Goal: Task Accomplishment & Management: Manage account settings

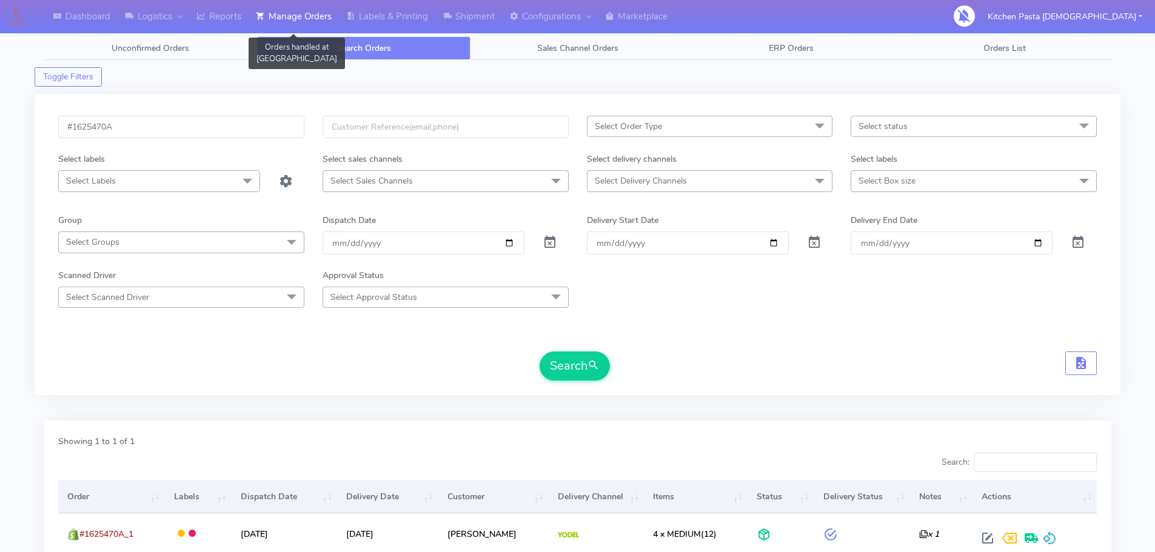
scroll to position [106, 0]
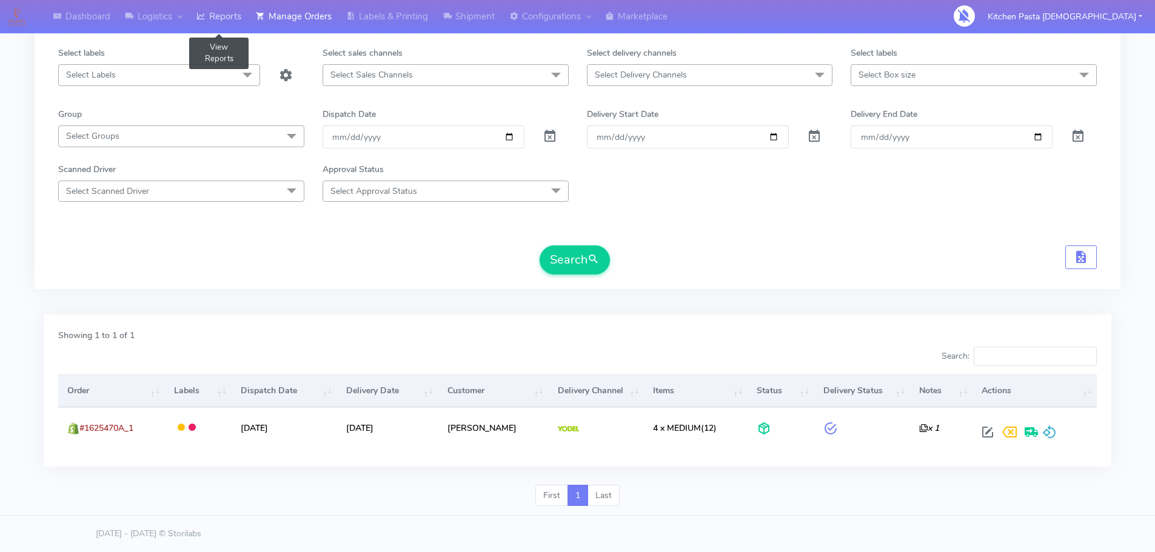
click at [239, 20] on link "Reports" at bounding box center [218, 16] width 59 height 33
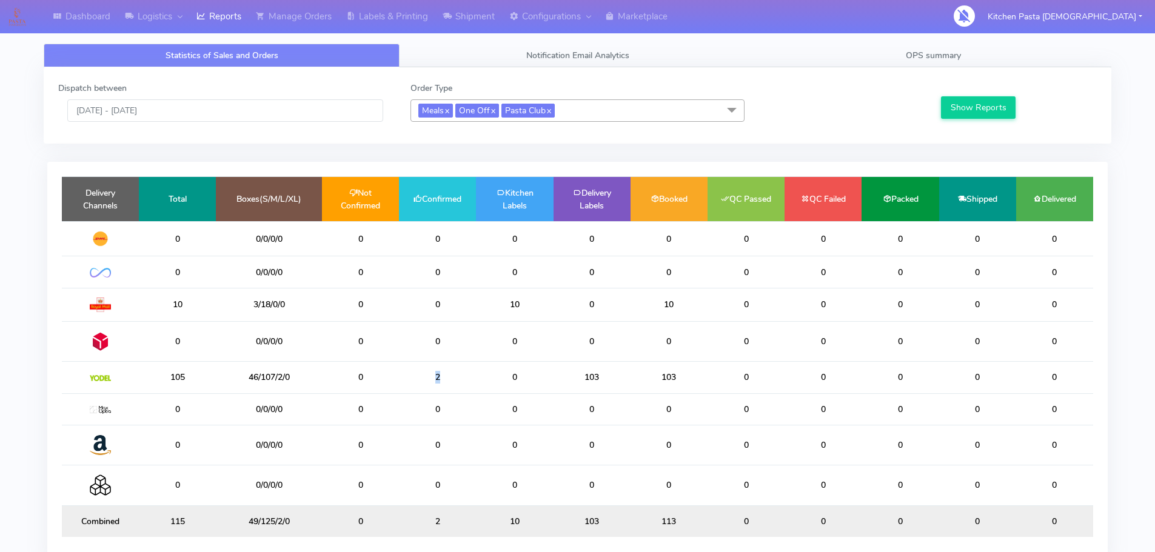
drag, startPoint x: 456, startPoint y: 386, endPoint x: 392, endPoint y: 377, distance: 64.4
click at [392, 377] on tr "105 46/107/2/0 0 2 0 103 103 0 0 0 0 0" at bounding box center [577, 378] width 1031 height 32
drag, startPoint x: 481, startPoint y: 383, endPoint x: 433, endPoint y: 385, distance: 47.9
click at [433, 385] on tr "105 46/107/2/0 0 2 0 103 103 0 0 0 0 0" at bounding box center [577, 378] width 1031 height 32
click at [437, 387] on td "2" at bounding box center [437, 378] width 77 height 32
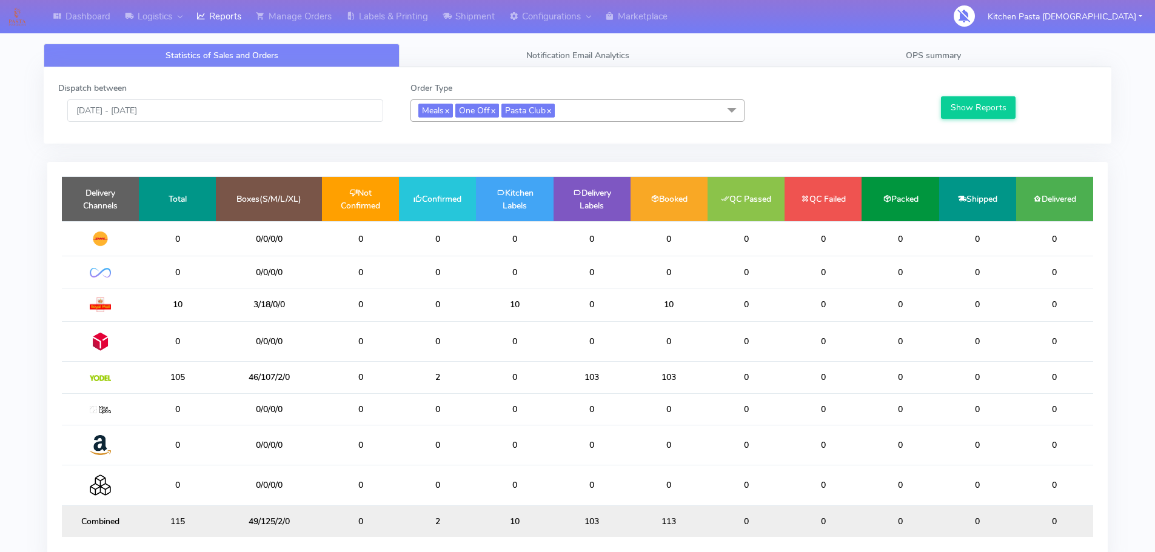
click at [441, 372] on td "2" at bounding box center [437, 378] width 77 height 32
click at [424, 376] on td "2" at bounding box center [437, 378] width 77 height 32
click at [360, 13] on link "Labels & Printing" at bounding box center [387, 16] width 96 height 33
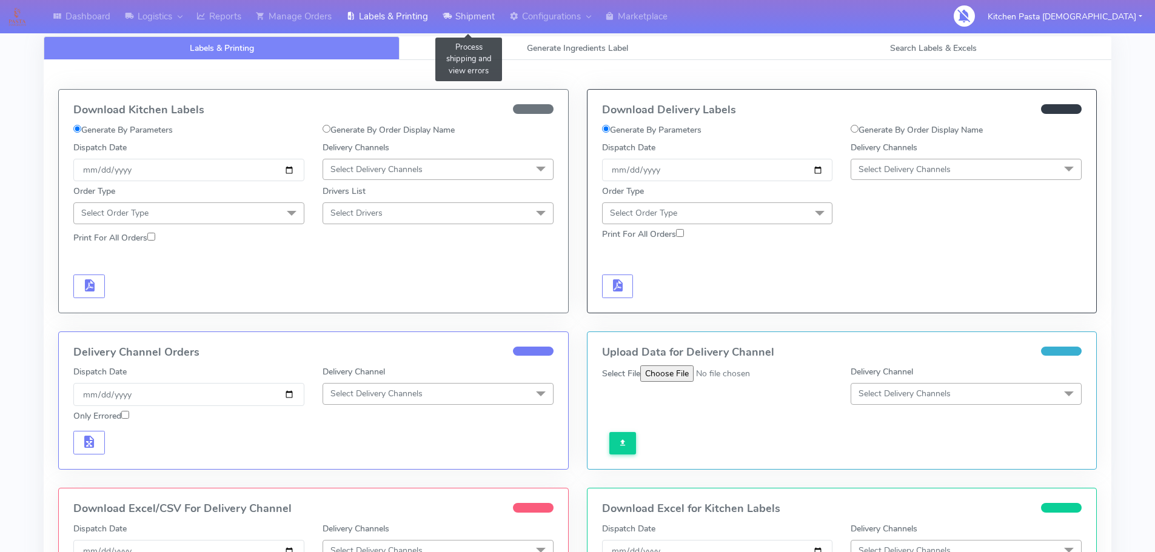
click at [458, 25] on link "Shipment" at bounding box center [468, 16] width 67 height 33
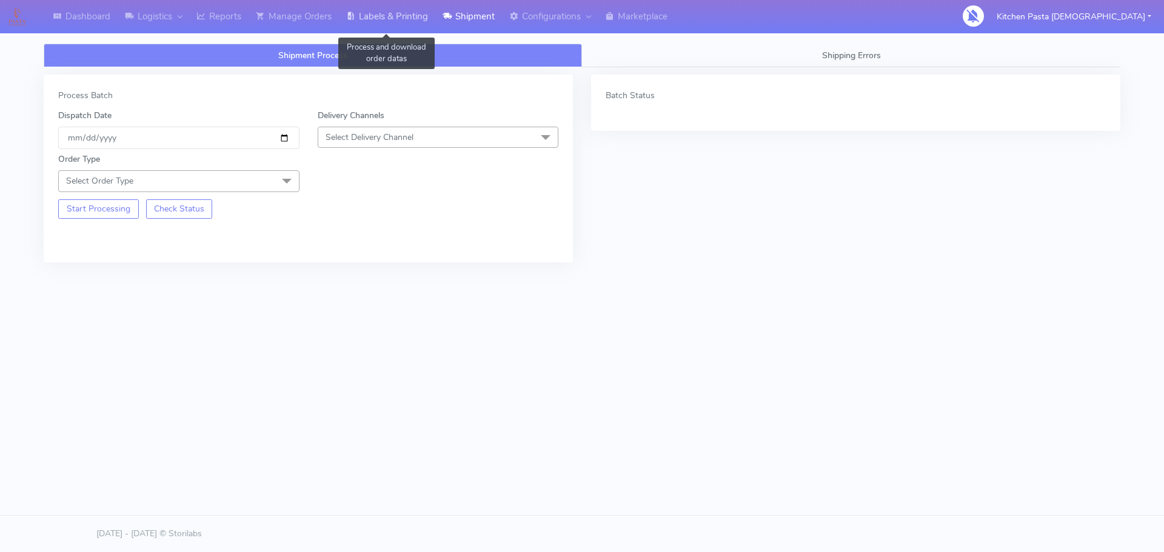
click at [371, 24] on link "Labels & Printing" at bounding box center [387, 16] width 96 height 33
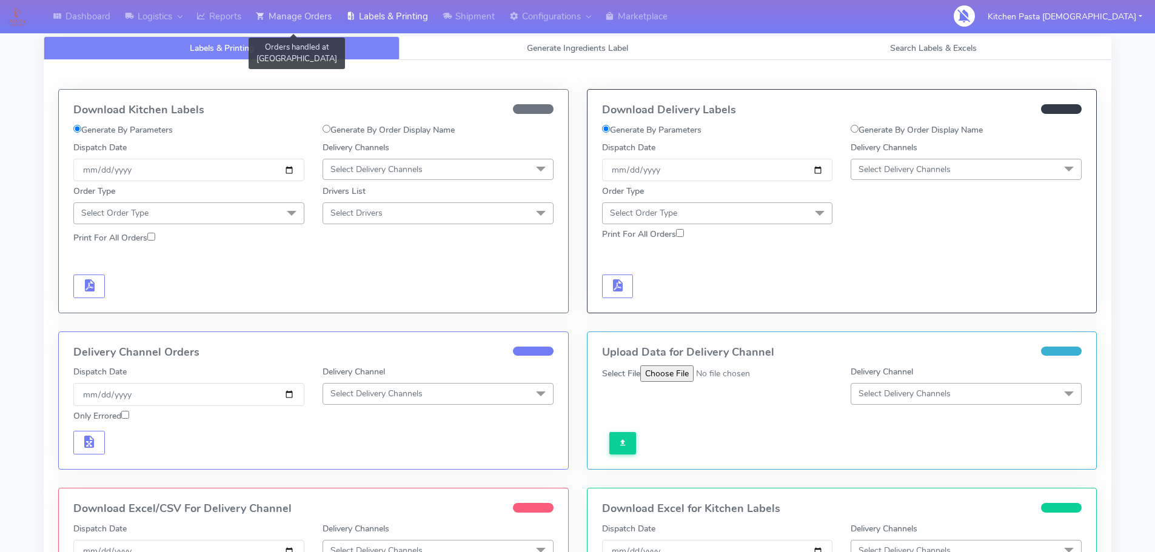
click at [271, 2] on link "Manage Orders" at bounding box center [294, 16] width 90 height 33
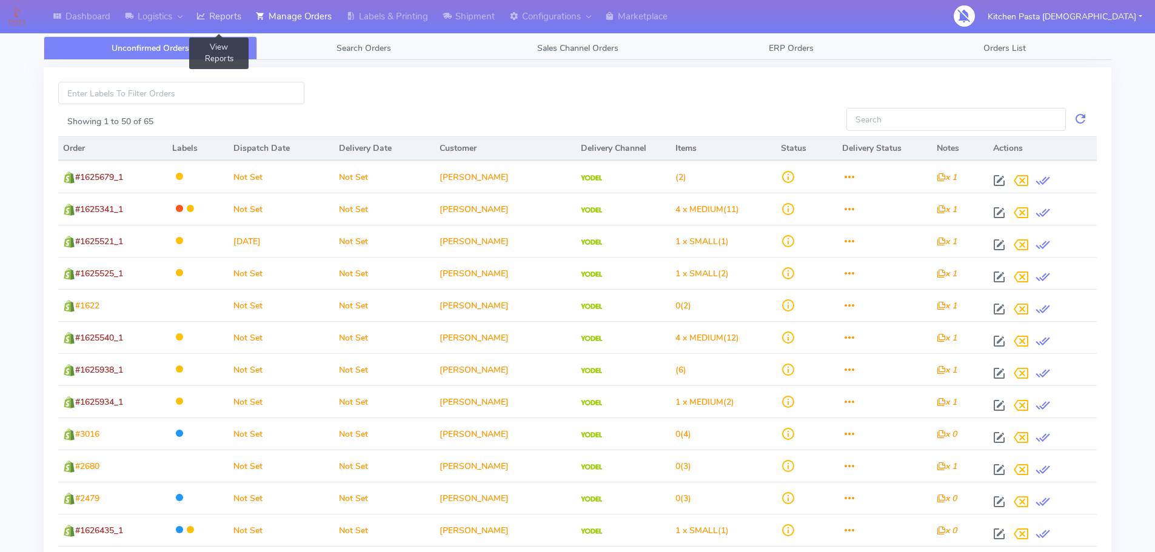
click at [227, 10] on link "Reports" at bounding box center [218, 16] width 59 height 33
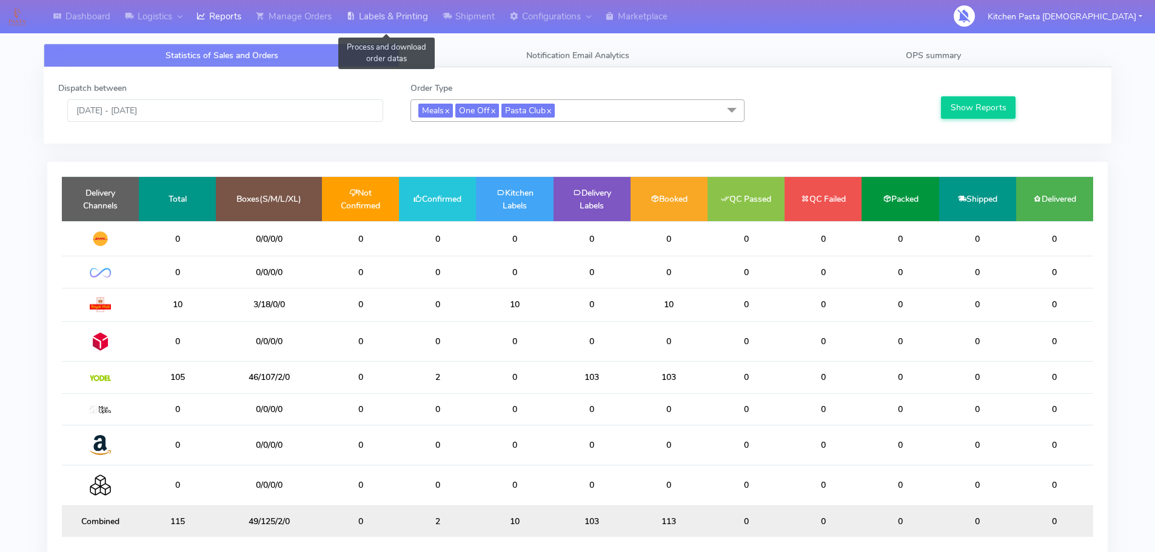
click at [423, 13] on link "Labels & Printing" at bounding box center [387, 16] width 96 height 33
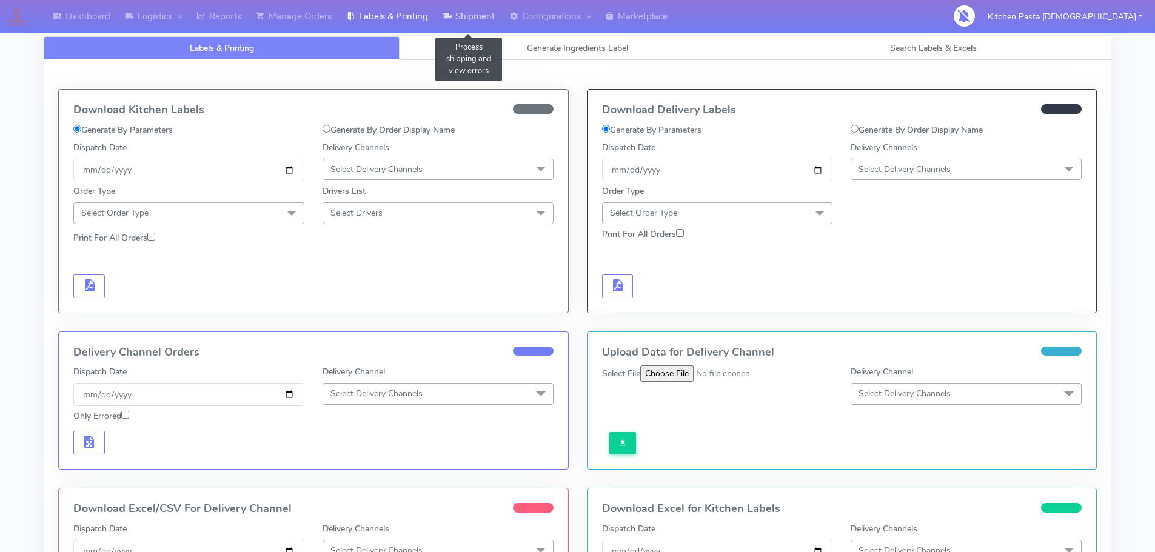
click at [461, 12] on link "Shipment" at bounding box center [468, 16] width 67 height 33
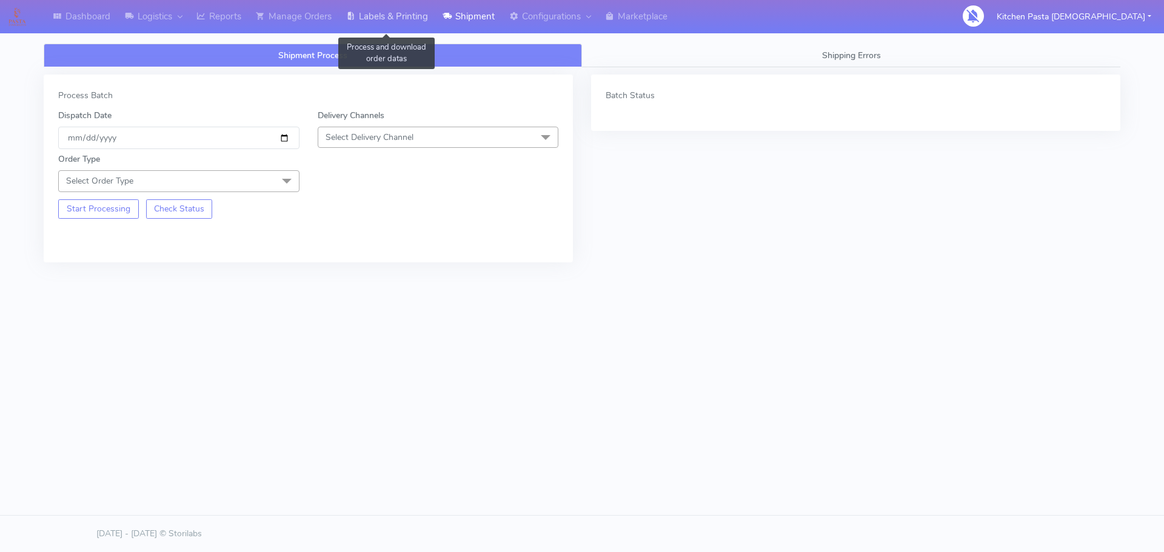
click at [377, 29] on link "Labels & Printing" at bounding box center [387, 16] width 96 height 33
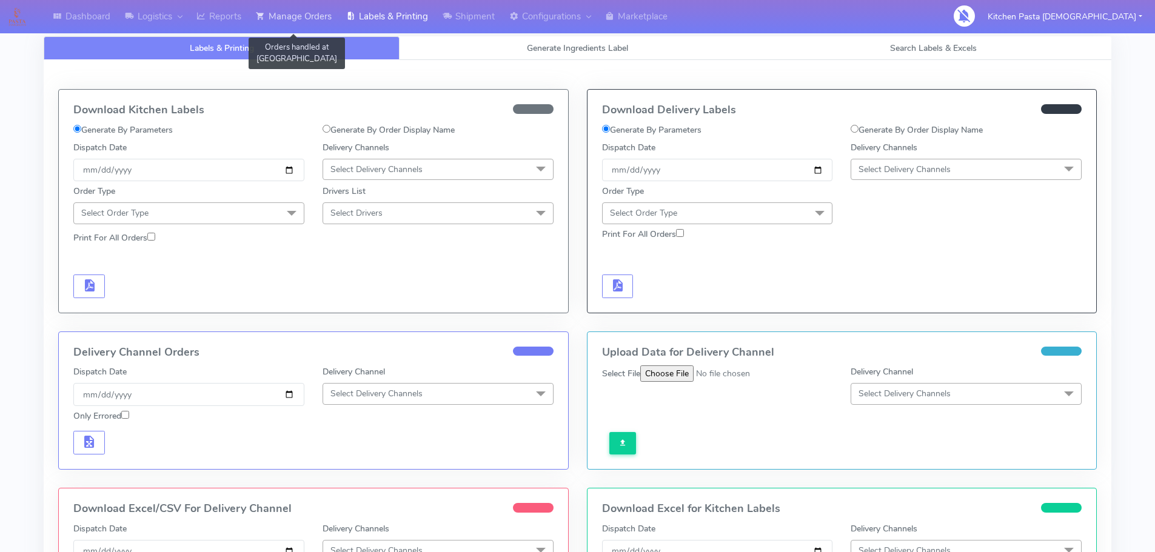
click at [339, 21] on link "Manage Orders" at bounding box center [294, 16] width 90 height 33
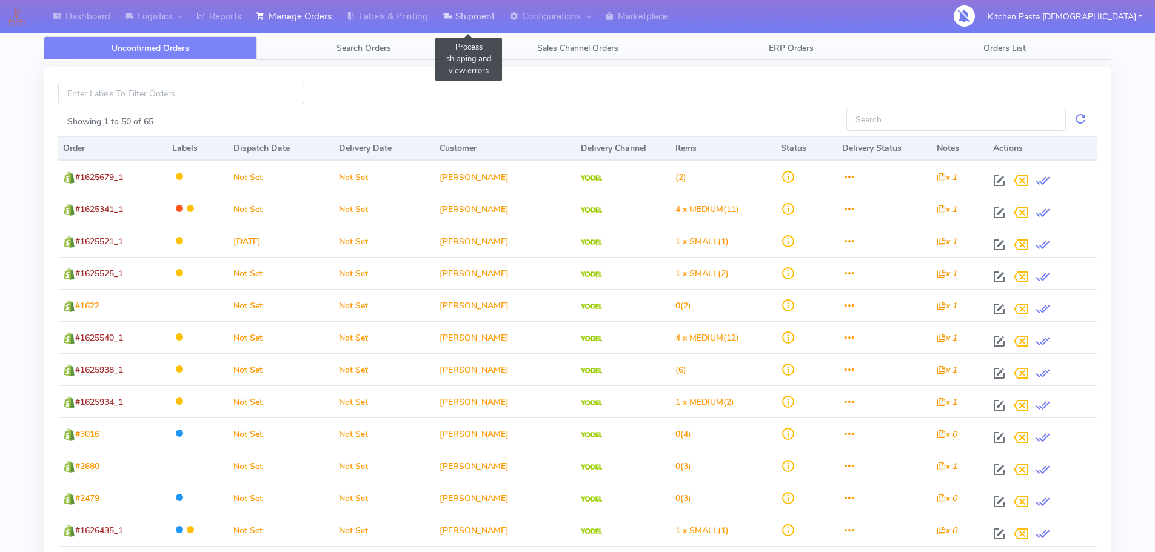
click at [459, 12] on link "Shipment" at bounding box center [468, 16] width 67 height 33
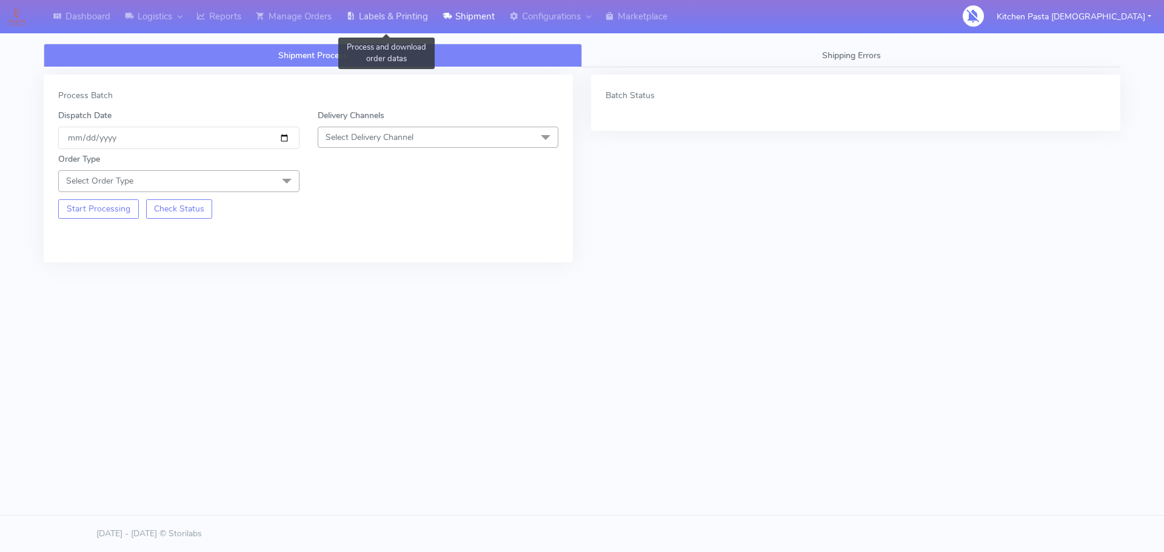
click at [351, 18] on icon at bounding box center [350, 16] width 9 height 12
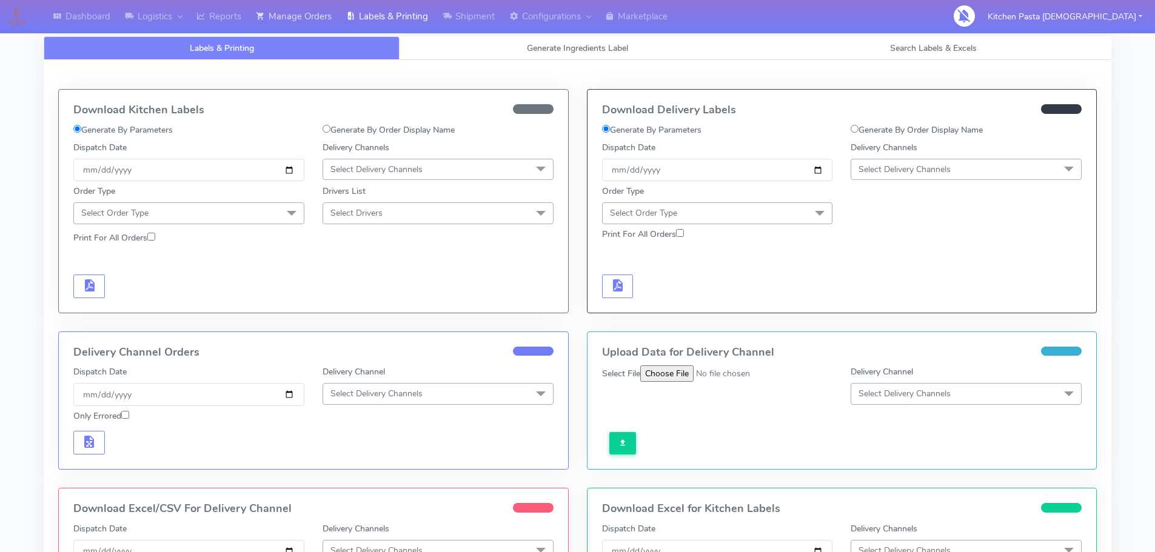
click at [287, 23] on link "Manage Orders" at bounding box center [294, 16] width 90 height 33
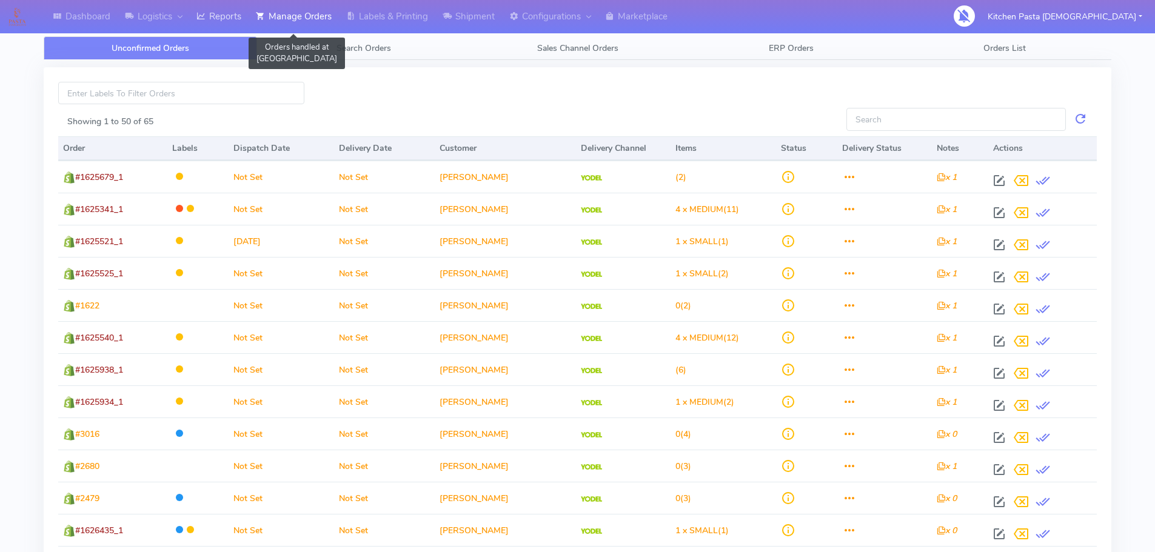
click at [240, 27] on link "Reports" at bounding box center [218, 16] width 59 height 33
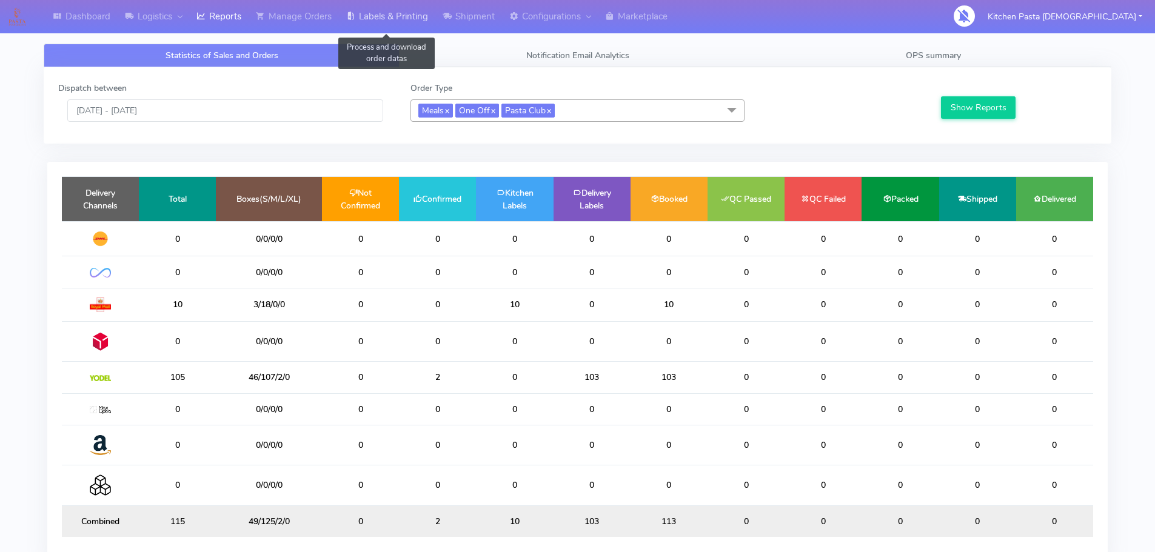
click at [390, 18] on link "Labels & Printing" at bounding box center [387, 16] width 96 height 33
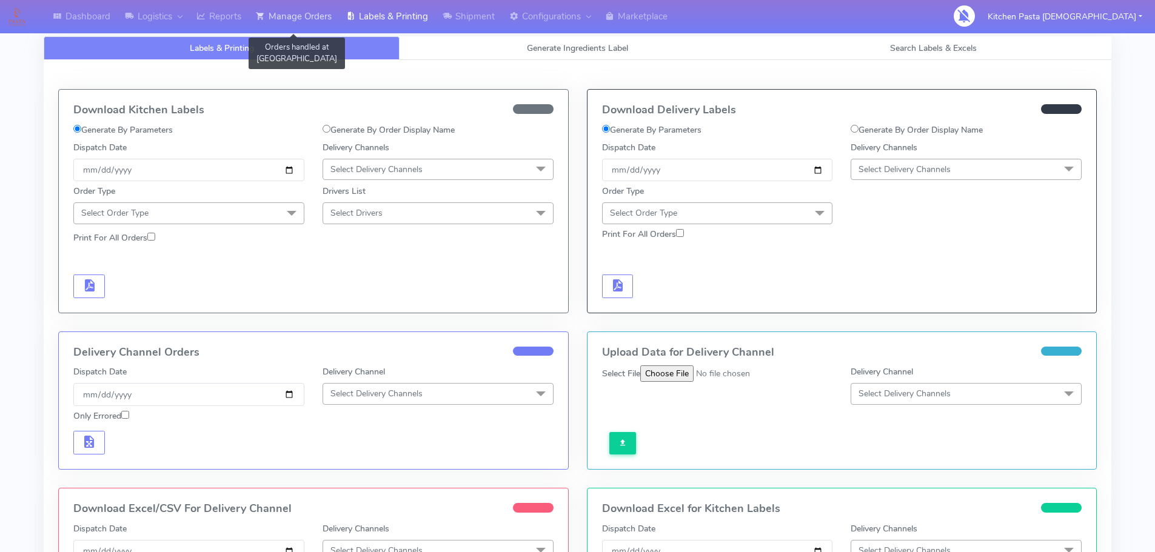
click at [306, 15] on link "Manage Orders" at bounding box center [294, 16] width 90 height 33
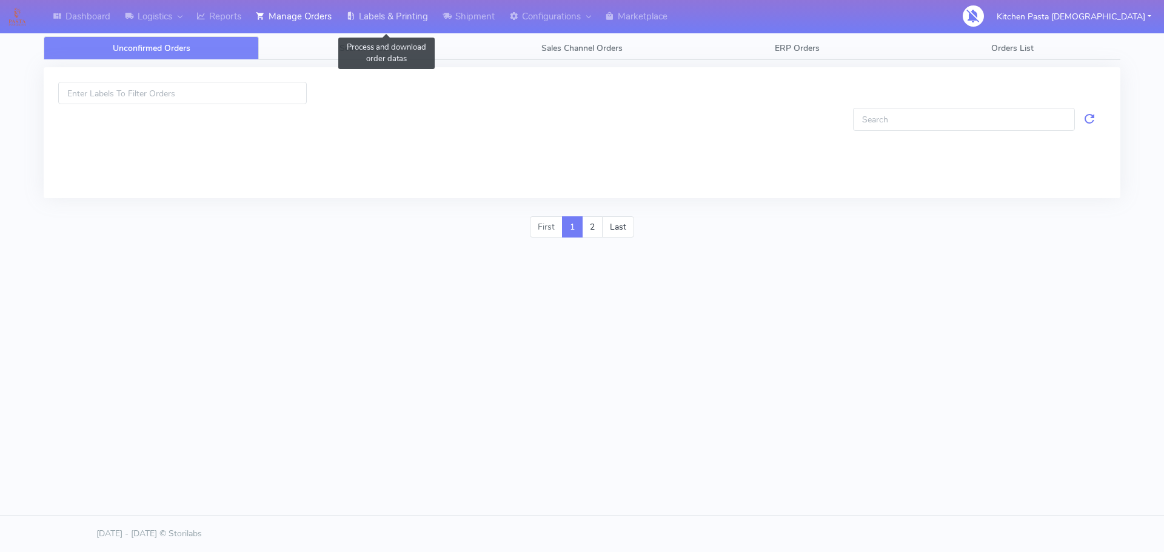
click at [367, 33] on link "Labels & Printing" at bounding box center [387, 16] width 96 height 33
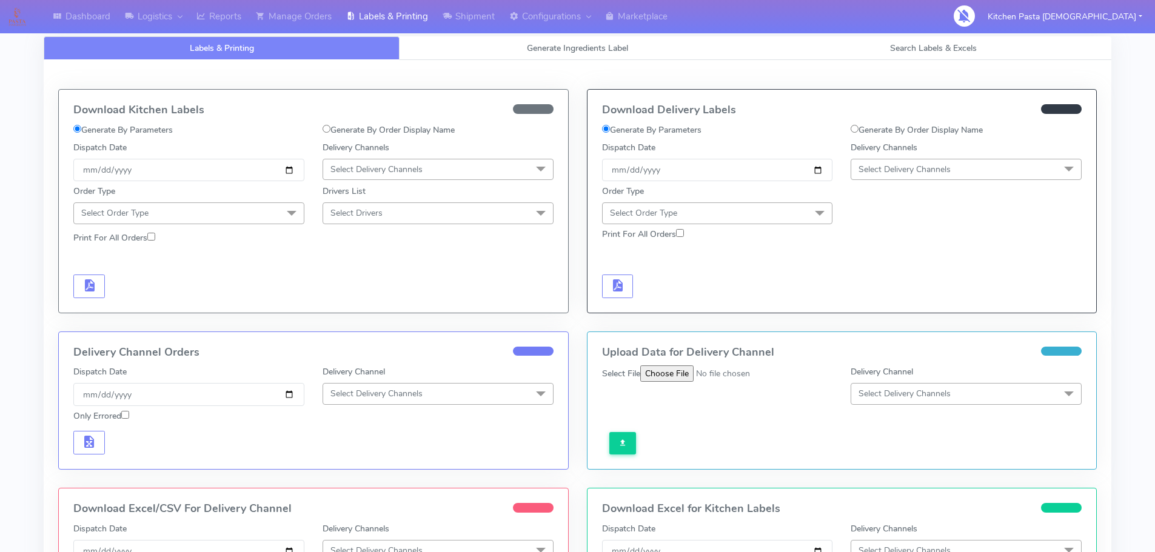
click at [365, 47] on link "Labels & Printing" at bounding box center [222, 48] width 356 height 24
click at [429, 23] on link "Labels & Printing" at bounding box center [387, 16] width 96 height 33
click at [293, 24] on link "Manage Orders" at bounding box center [294, 16] width 90 height 33
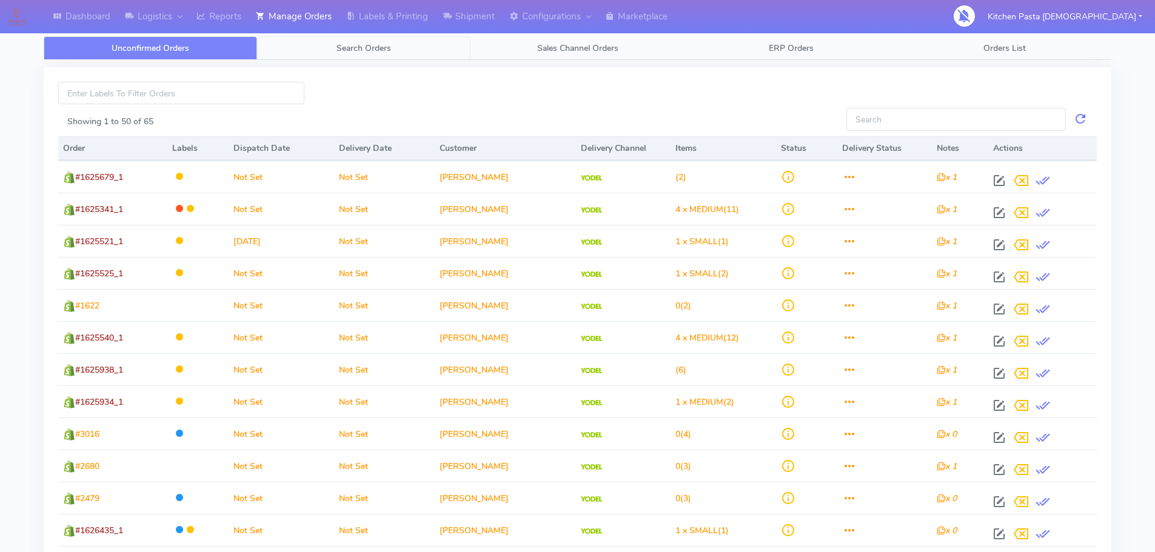
drag, startPoint x: 370, startPoint y: 50, endPoint x: 194, endPoint y: 139, distance: 197.2
click at [369, 50] on span "Search Orders" at bounding box center [364, 48] width 55 height 12
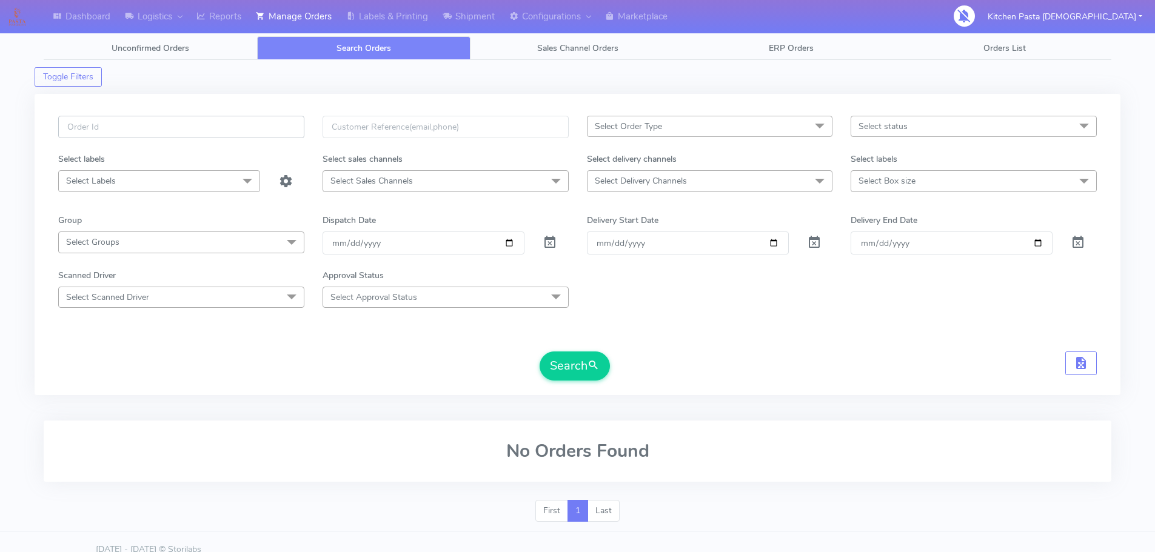
drag, startPoint x: 169, startPoint y: 127, endPoint x: 164, endPoint y: 133, distance: 8.2
click at [169, 127] on input "text" at bounding box center [181, 127] width 246 height 22
drag, startPoint x: 970, startPoint y: 164, endPoint x: 961, endPoint y: 173, distance: 13.3
click at [970, 162] on div "Select labels" at bounding box center [974, 162] width 264 height 18
drag, startPoint x: 955, startPoint y: 179, endPoint x: 961, endPoint y: 174, distance: 8.2
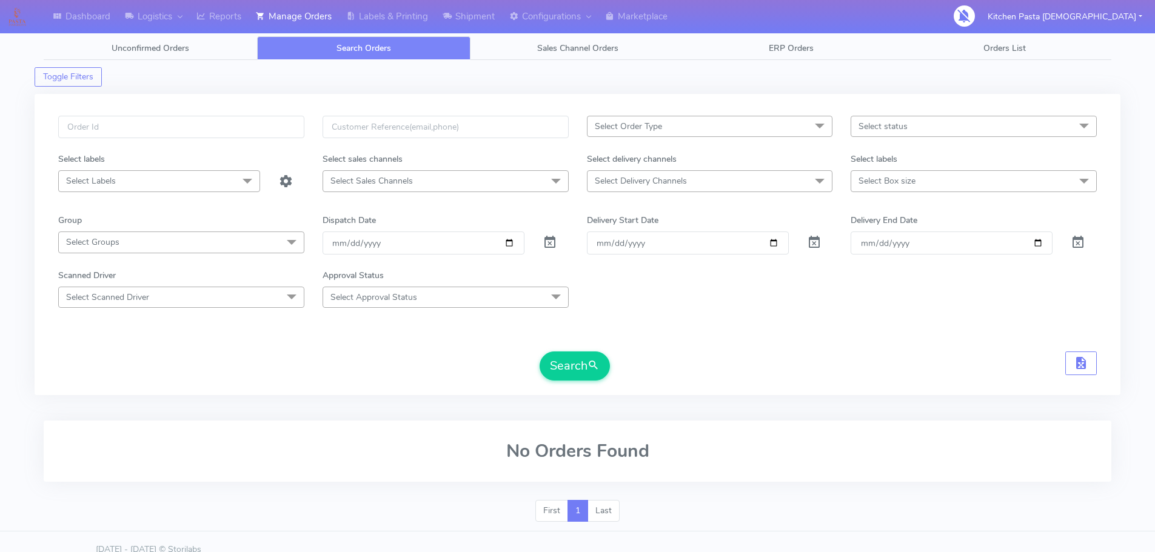
click at [961, 175] on span "Select Box size" at bounding box center [974, 180] width 246 height 21
click at [903, 307] on div "Medium" at bounding box center [973, 303] width 233 height 13
checkbox input "true"
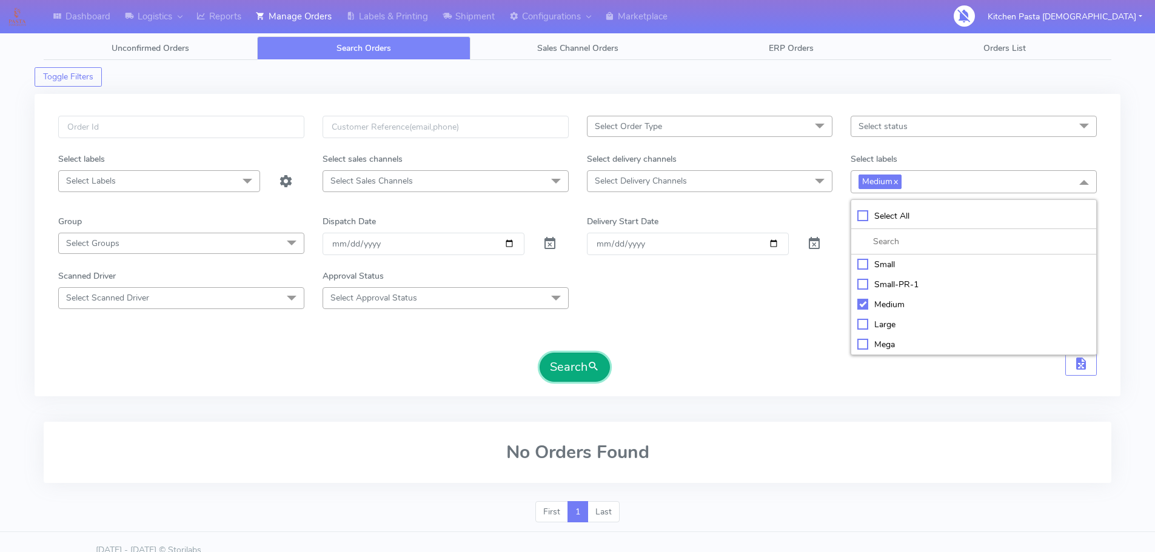
click at [577, 371] on button "Search" at bounding box center [575, 367] width 70 height 29
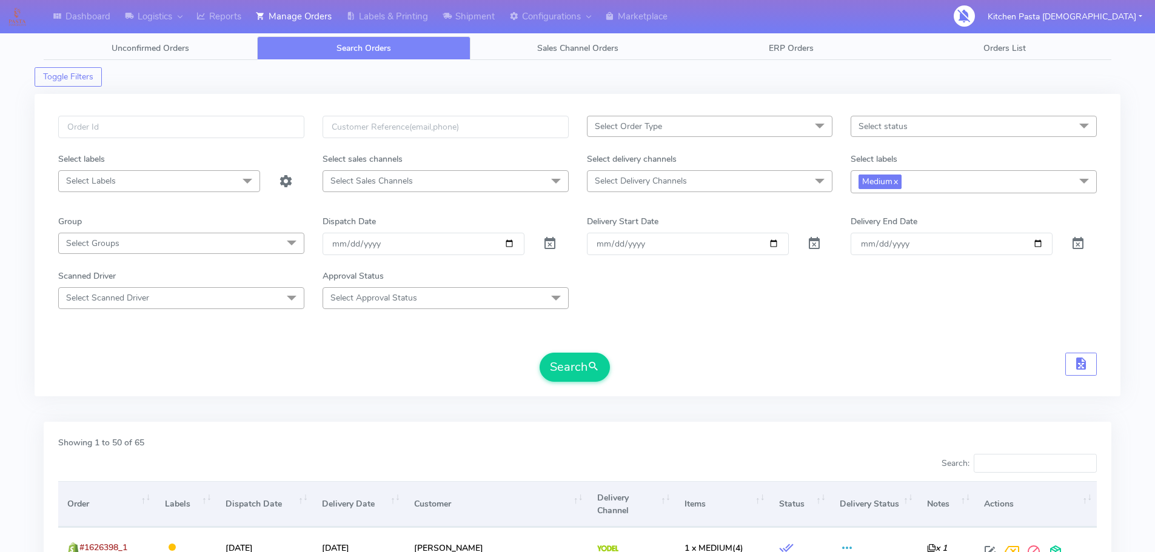
click at [698, 183] on span "Select Delivery Channels" at bounding box center [710, 180] width 246 height 21
click at [661, 340] on div "Yodel" at bounding box center [710, 343] width 233 height 13
checkbox input "true"
click at [563, 361] on button "Search" at bounding box center [575, 367] width 70 height 29
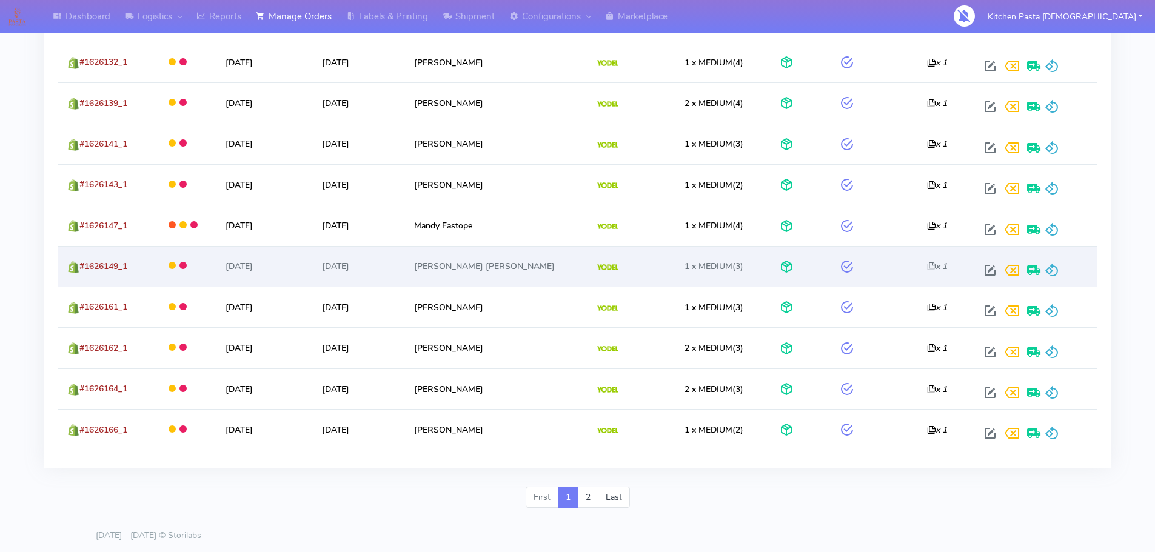
scroll to position [2122, 0]
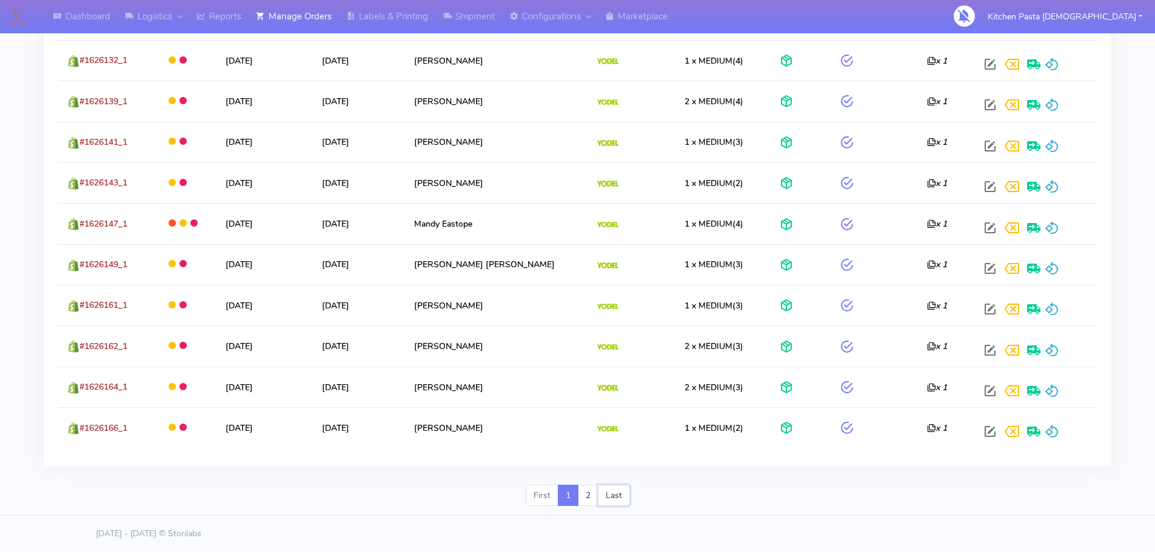
click at [617, 496] on link "Last" at bounding box center [614, 496] width 32 height 22
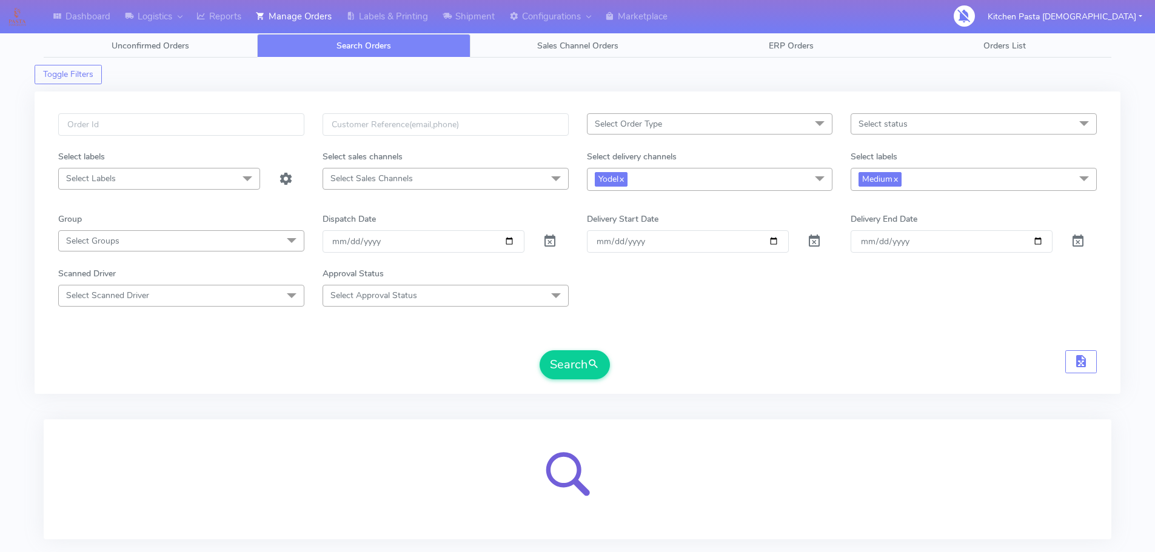
scroll to position [0, 0]
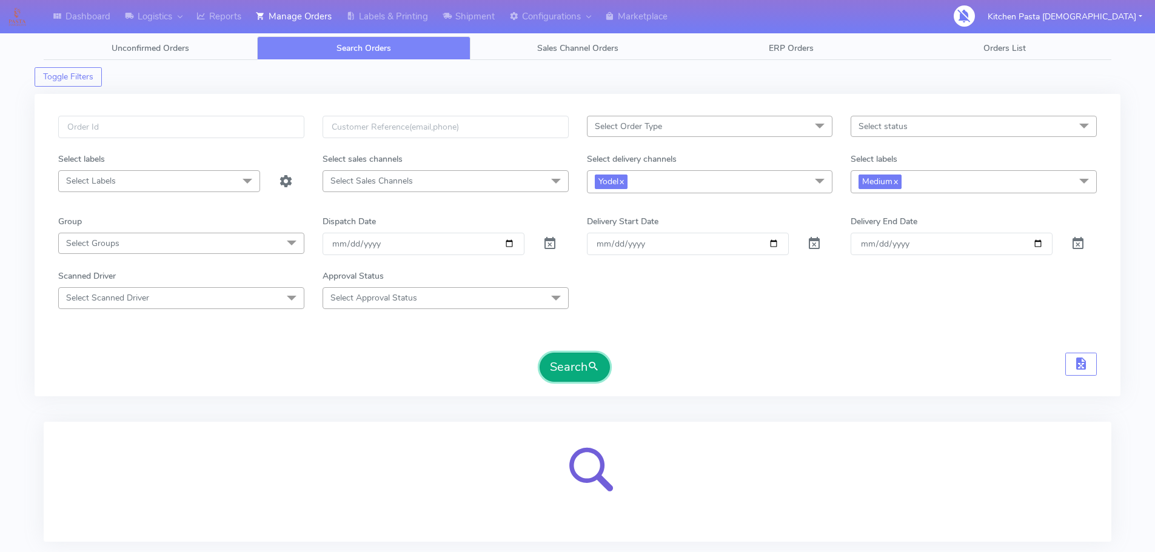
click at [573, 361] on button "Search" at bounding box center [575, 367] width 70 height 29
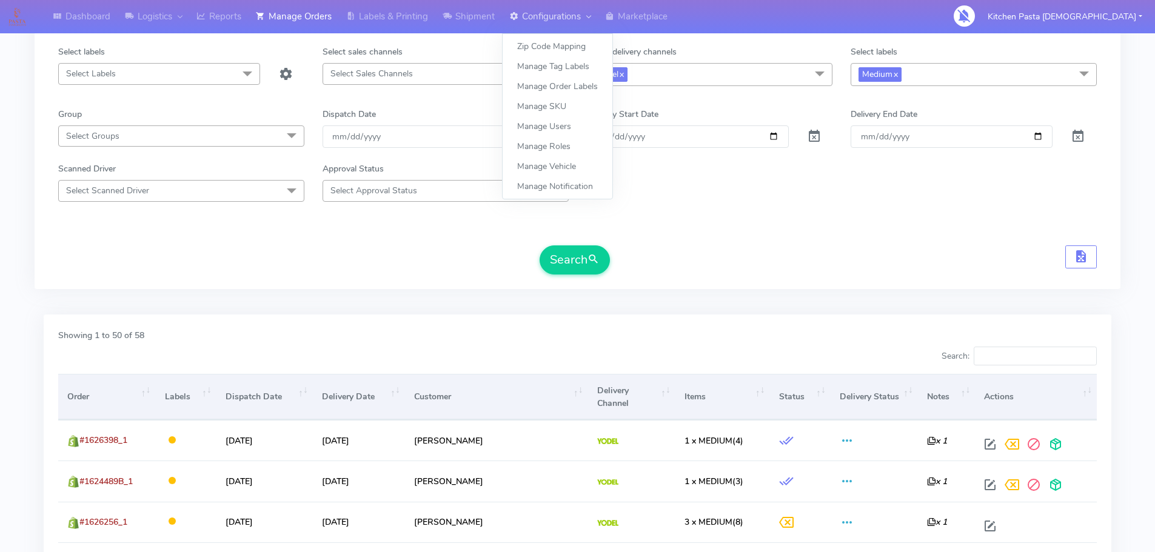
scroll to position [75, 0]
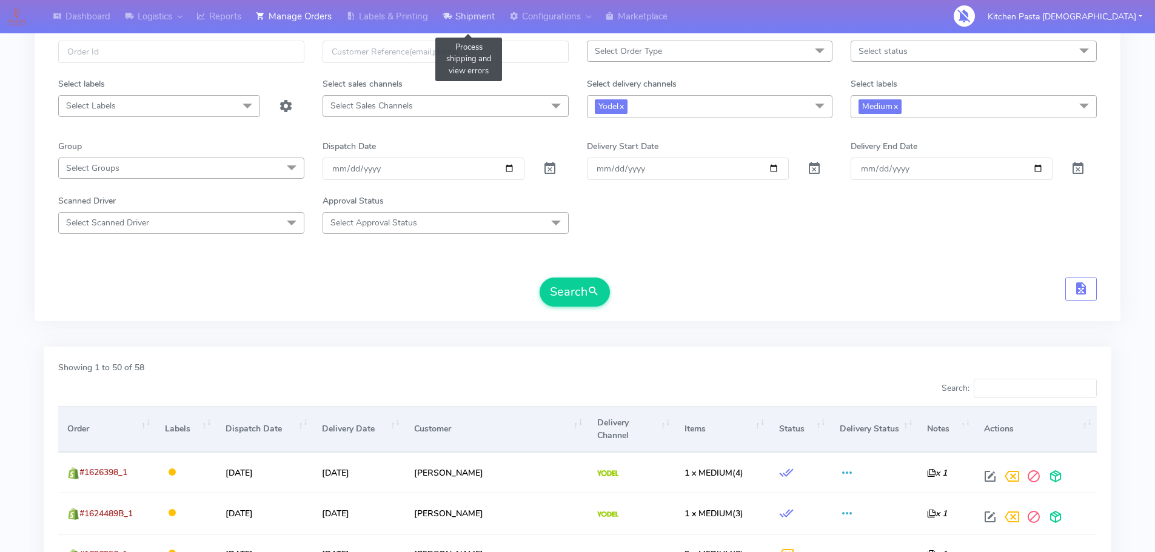
click at [487, 25] on link "Shipment" at bounding box center [468, 16] width 67 height 33
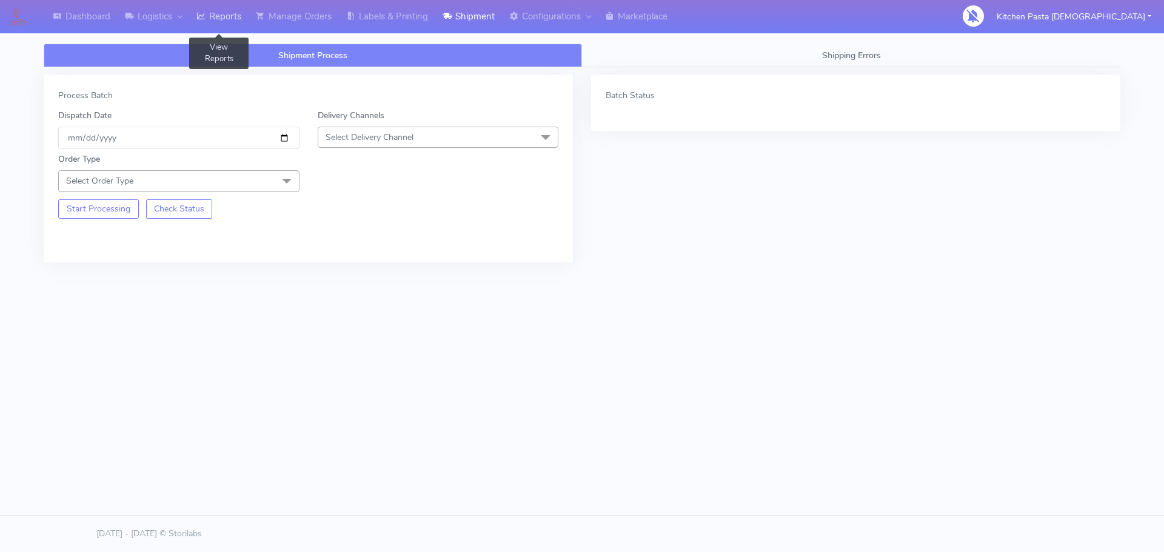
click at [236, 20] on link "Reports" at bounding box center [218, 16] width 59 height 33
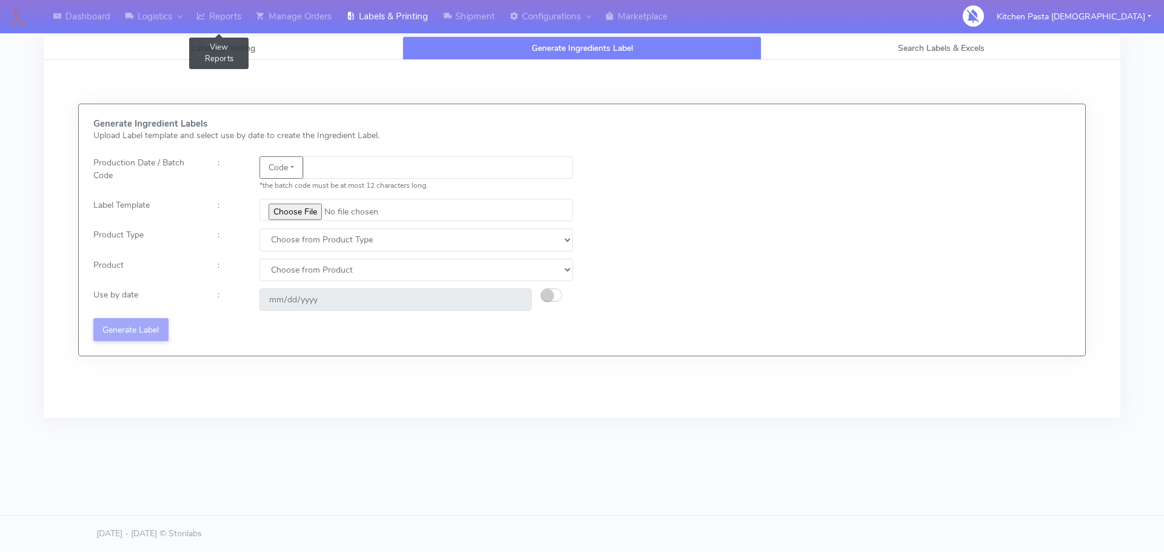
click at [206, 14] on icon at bounding box center [200, 16] width 9 height 12
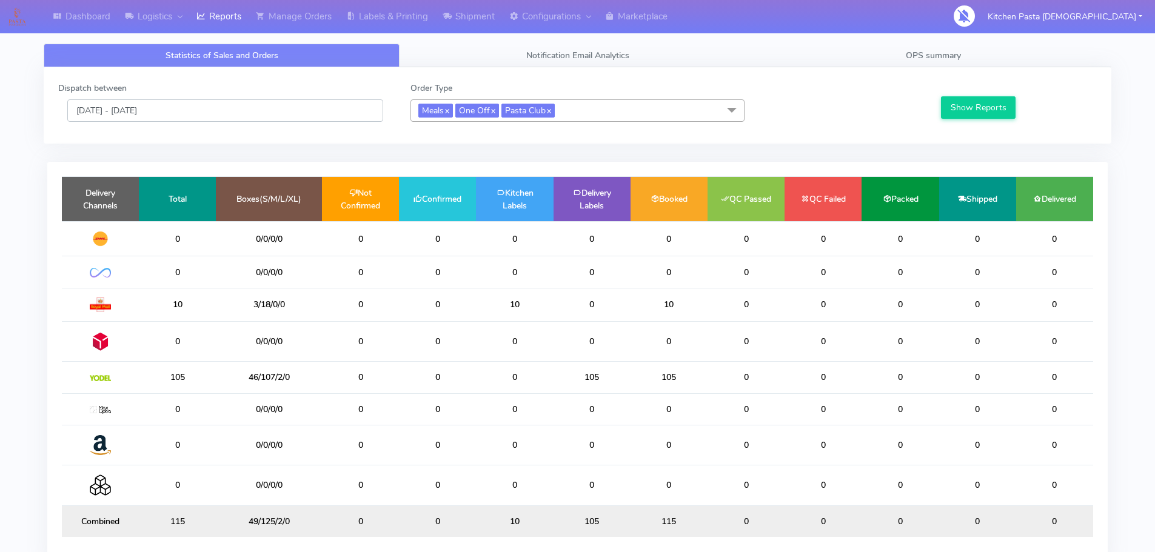
click at [273, 113] on input "[DATE] - [DATE]" at bounding box center [225, 110] width 316 height 22
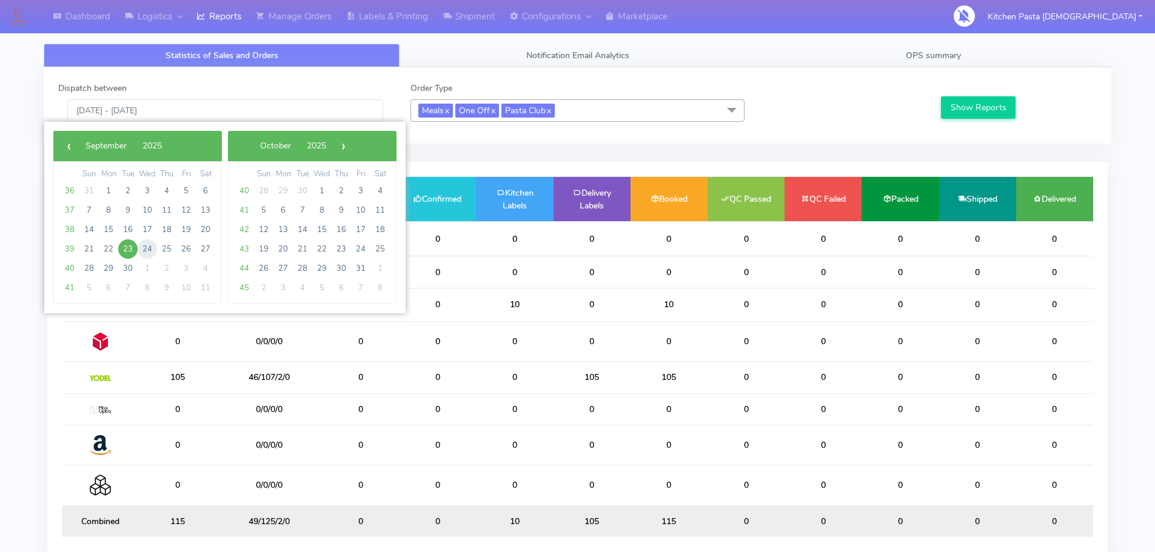
click at [146, 246] on span "24" at bounding box center [147, 249] width 19 height 19
type input "24/09/2025 - 24/09/2025"
